Goal: Find specific page/section: Find specific page/section

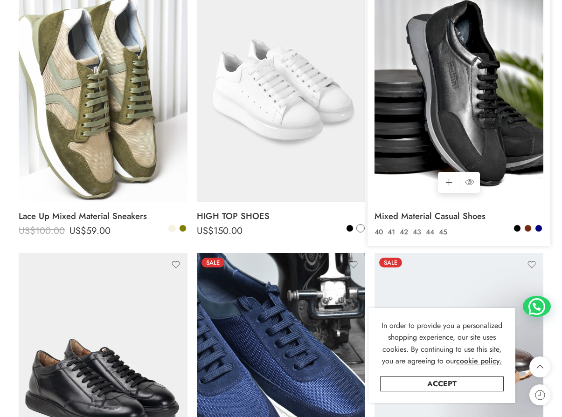
scroll to position [793, 0]
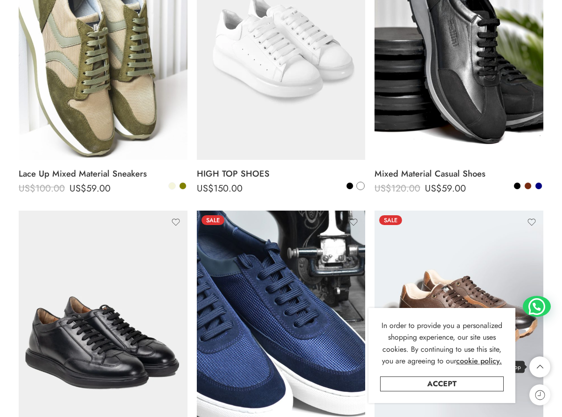
click at [542, 365] on icon at bounding box center [540, 367] width 18 height 21
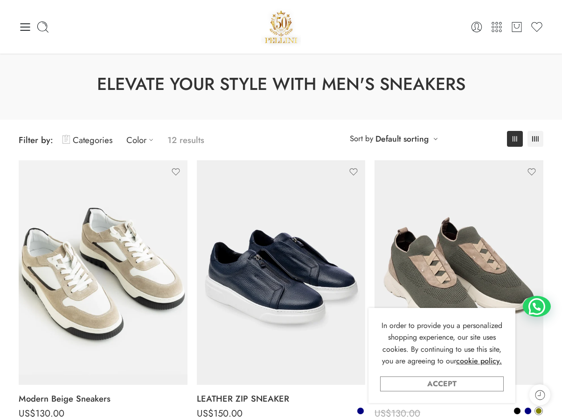
scroll to position [0, 0]
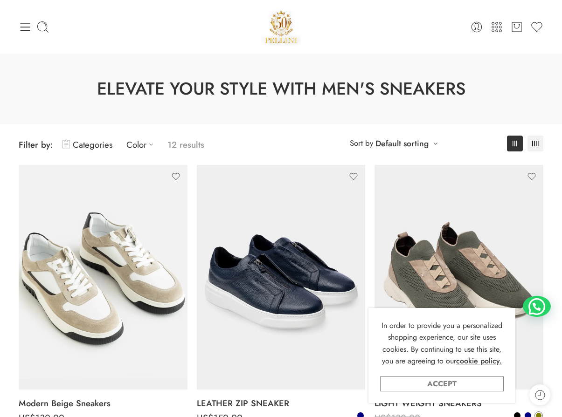
click at [459, 384] on link "Accept" at bounding box center [442, 384] width 124 height 15
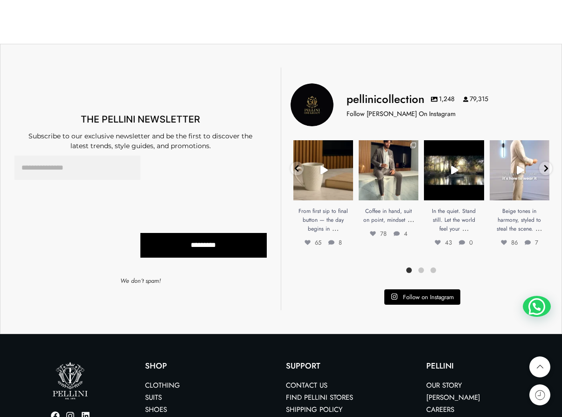
scroll to position [1382, 0]
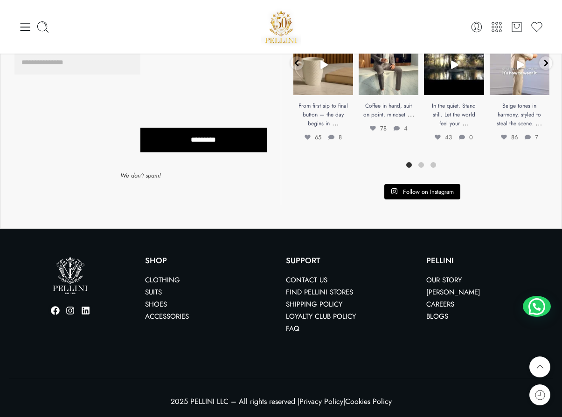
click at [155, 290] on link "Suits" at bounding box center [153, 292] width 17 height 10
click at [150, 288] on link "Suits" at bounding box center [153, 292] width 17 height 10
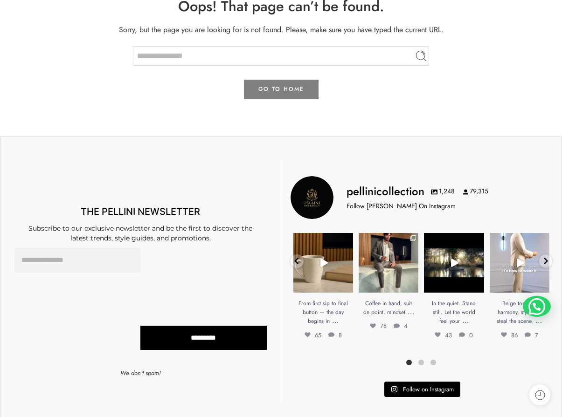
scroll to position [326, 0]
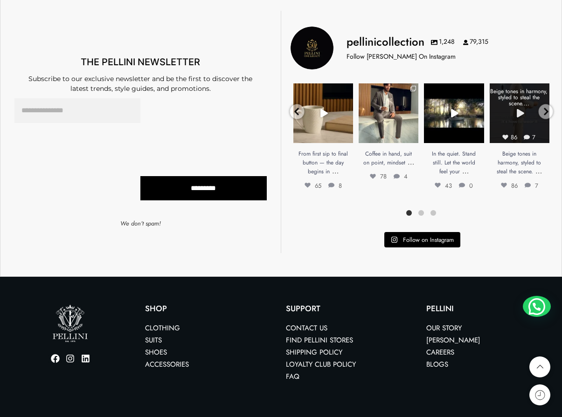
click at [522, 126] on link "Open" at bounding box center [520, 113] width 60 height 60
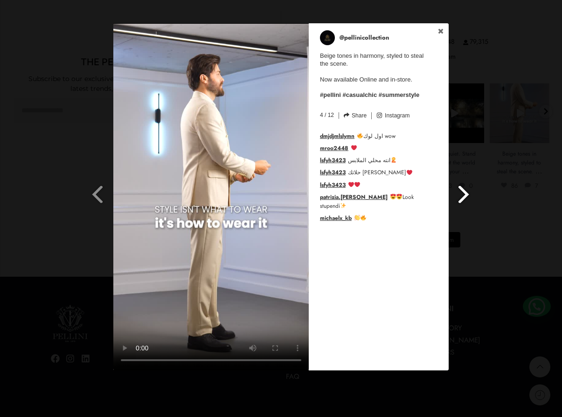
click at [460, 192] on span at bounding box center [464, 194] width 16 height 21
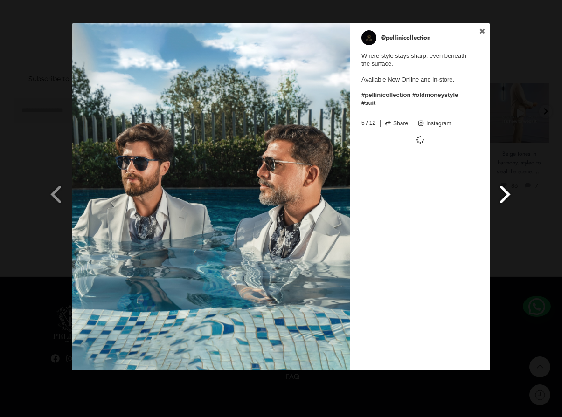
click at [460, 192] on div "@pellinicollection Where style stays sharp, even beneath the surface. Available…" at bounding box center [420, 196] width 140 height 347
click at [504, 194] on span at bounding box center [505, 194] width 16 height 21
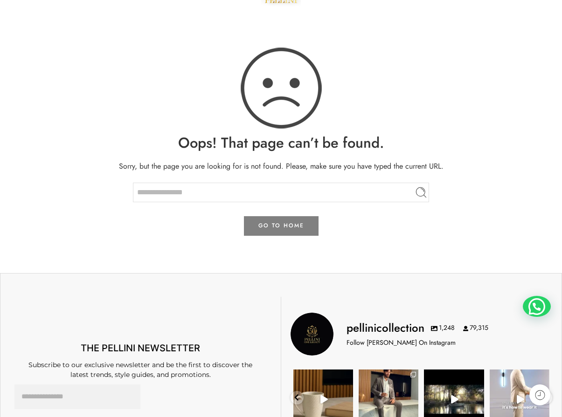
scroll to position [186, 0]
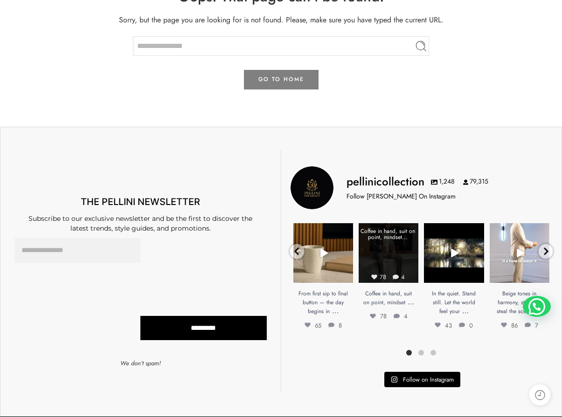
click at [379, 263] on link "Open" at bounding box center [389, 253] width 60 height 60
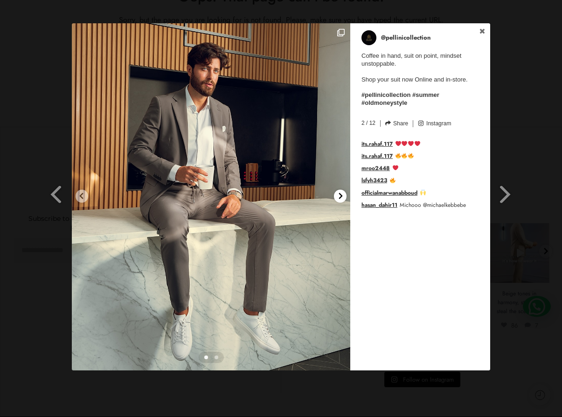
click at [338, 195] on icon at bounding box center [340, 196] width 7 height 7
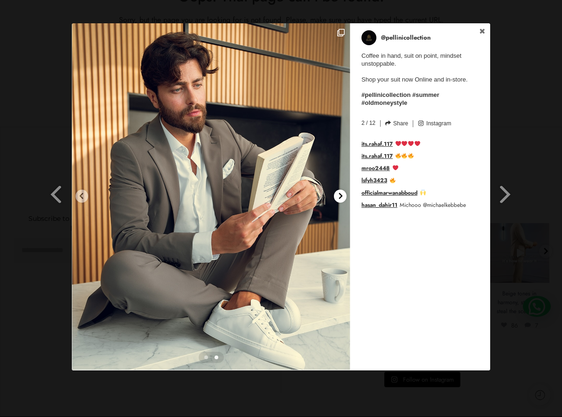
click at [338, 195] on icon at bounding box center [340, 196] width 7 height 7
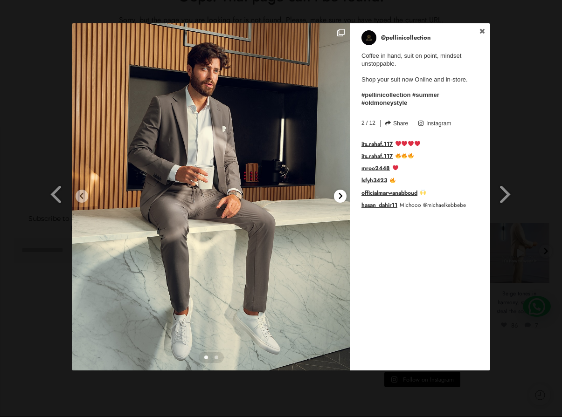
click at [338, 195] on icon at bounding box center [340, 196] width 7 height 7
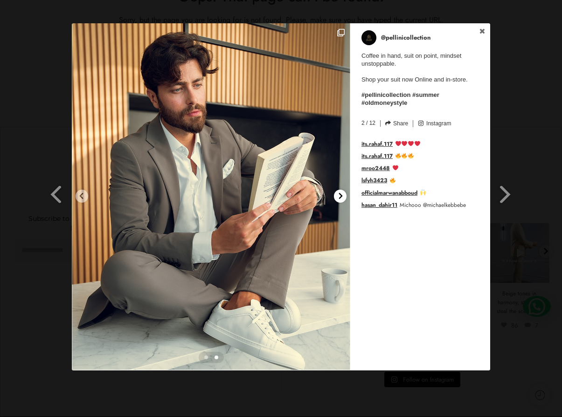
click at [338, 195] on icon at bounding box center [340, 196] width 7 height 7
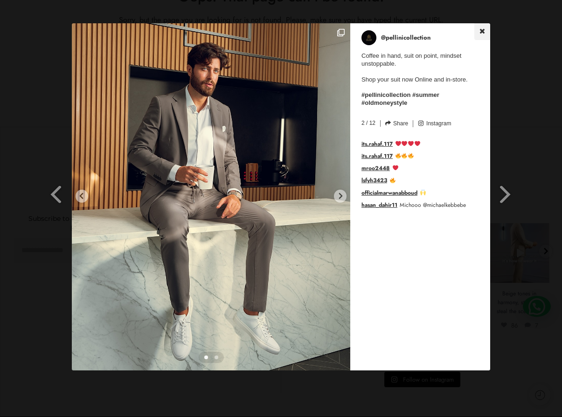
click at [480, 28] on icon at bounding box center [482, 31] width 7 height 7
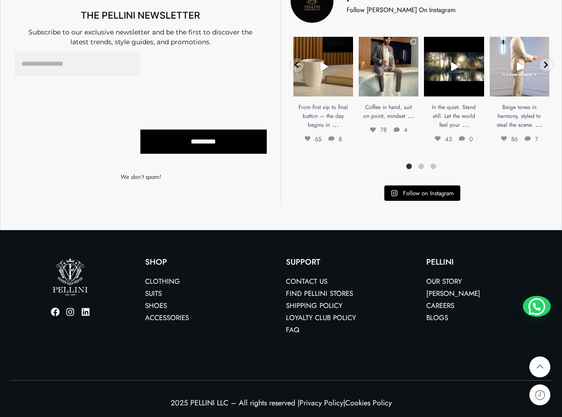
scroll to position [374, 0]
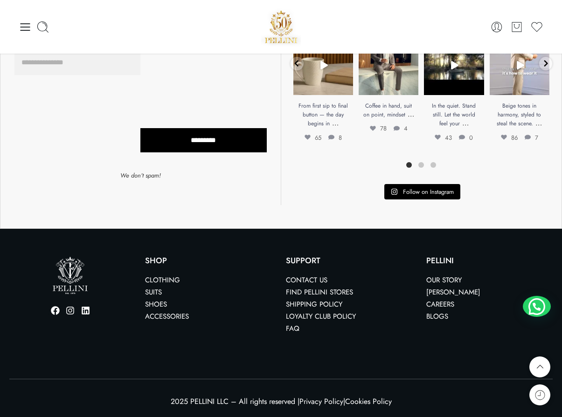
click at [171, 278] on link "Clothing" at bounding box center [162, 280] width 35 height 10
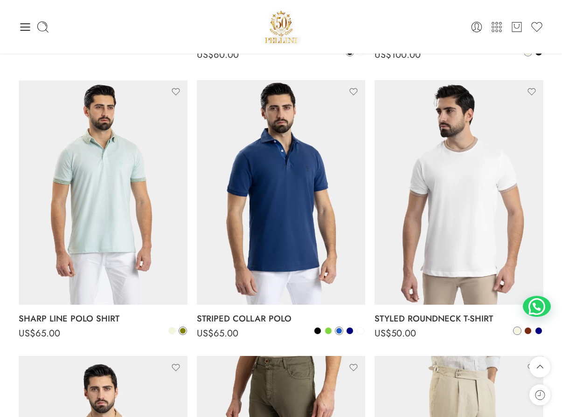
scroll to position [2081, 0]
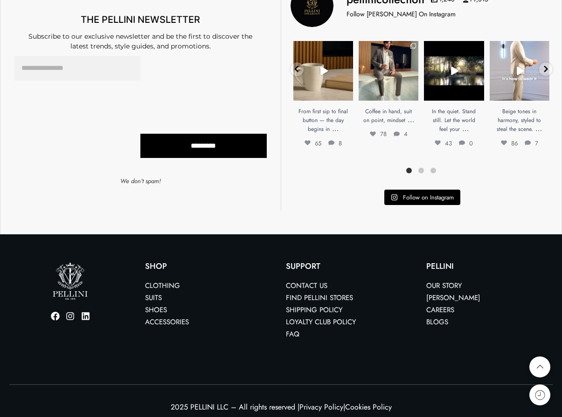
scroll to position [374, 0]
